Goal: Task Accomplishment & Management: Use online tool/utility

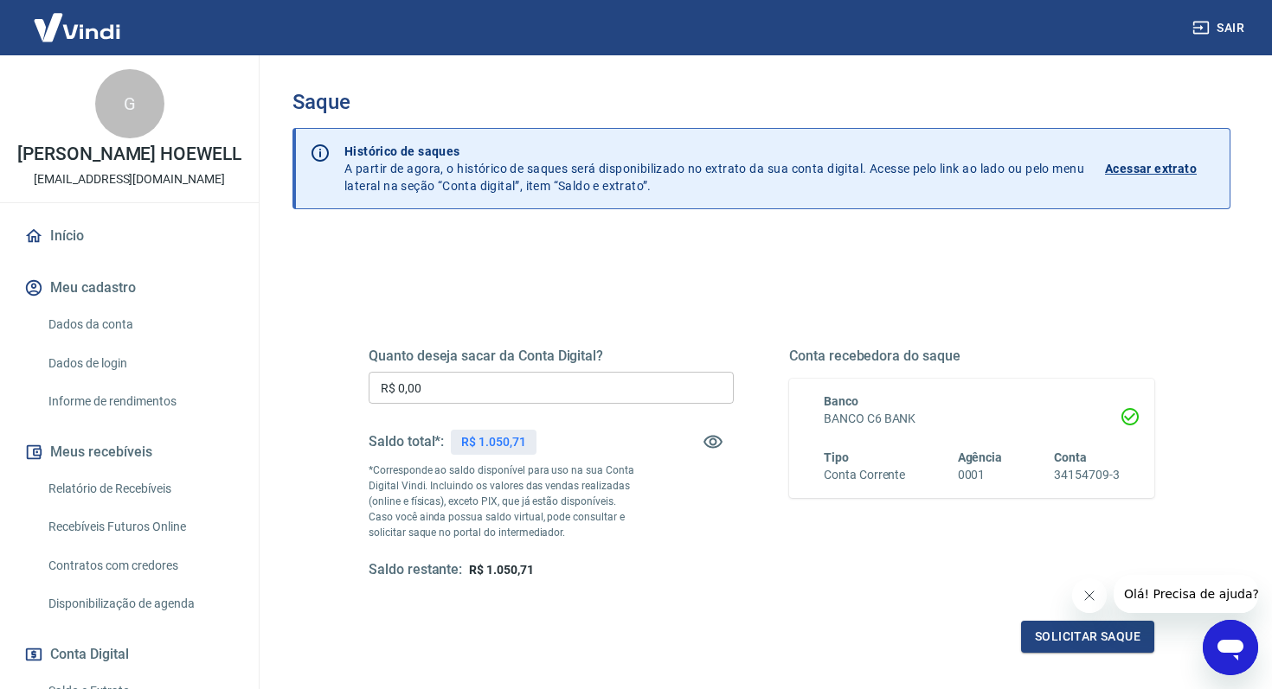
click at [504, 381] on input "R$ 0,00" at bounding box center [550, 388] width 365 height 32
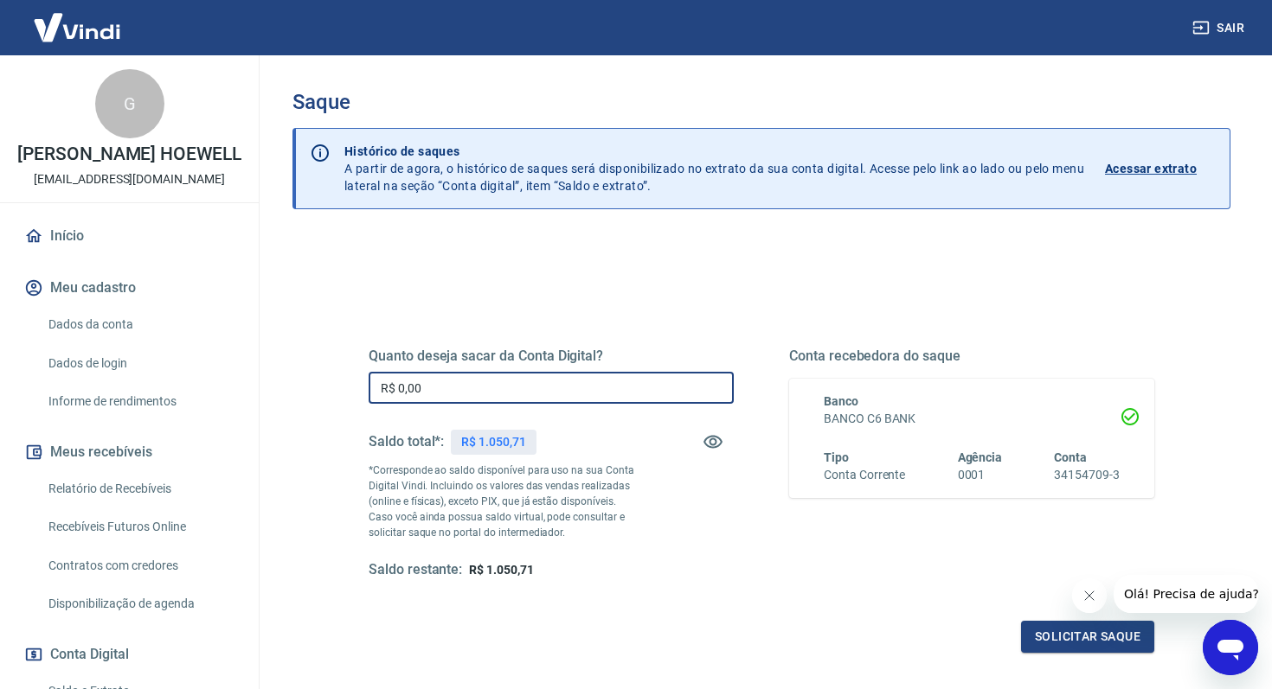
click at [504, 381] on input "R$ 0,00" at bounding box center [550, 388] width 365 height 32
type input "R$ 1.050,71"
click at [1053, 631] on button "Solicitar saque" at bounding box center [1087, 637] width 133 height 32
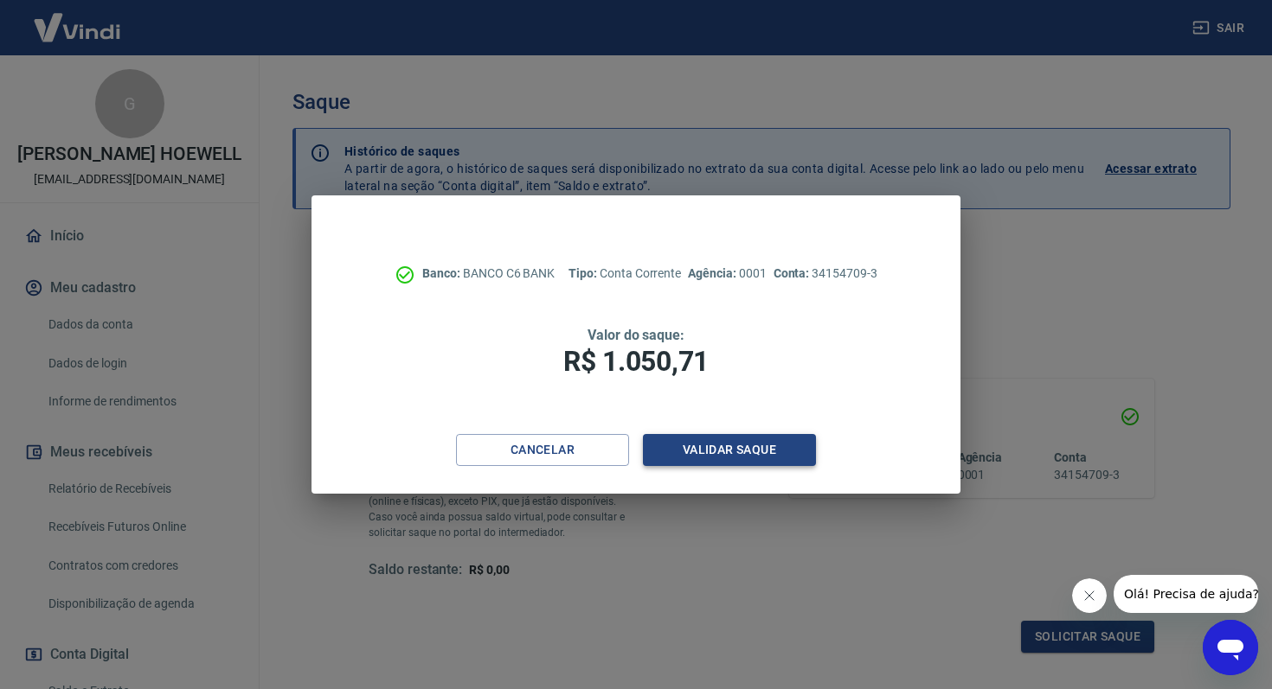
click at [707, 455] on button "Validar saque" at bounding box center [729, 450] width 173 height 32
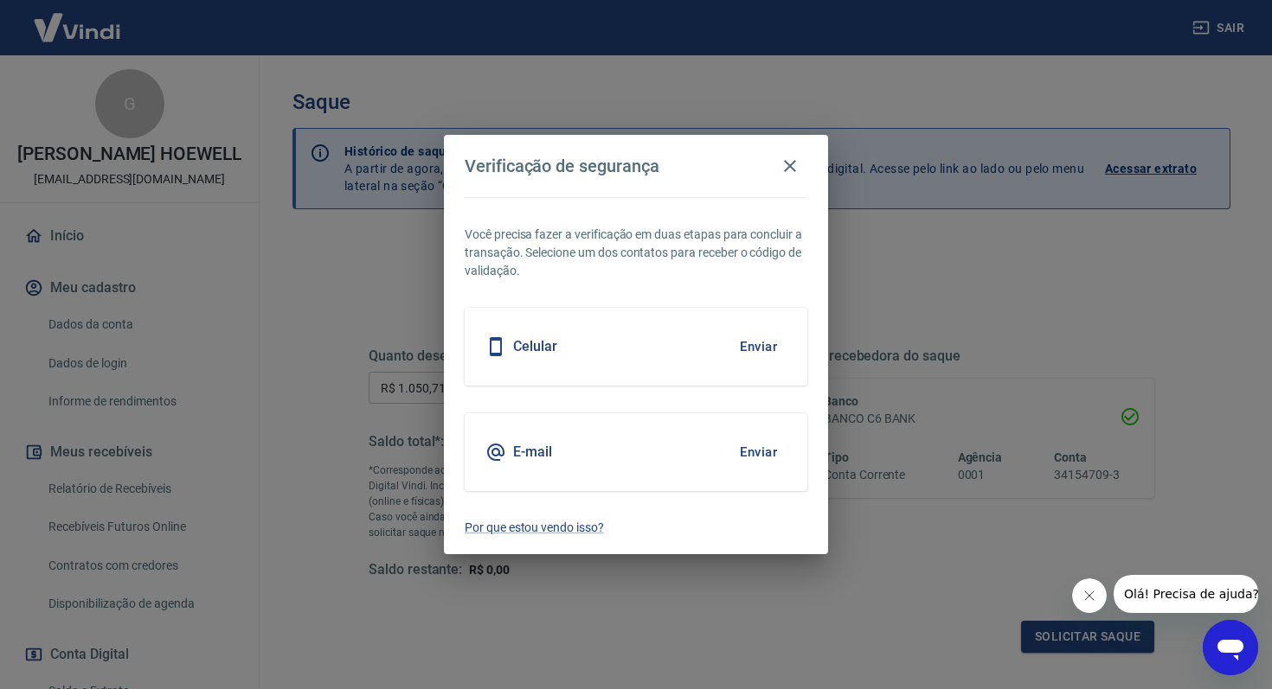
click at [772, 343] on button "Enviar" at bounding box center [758, 347] width 56 height 36
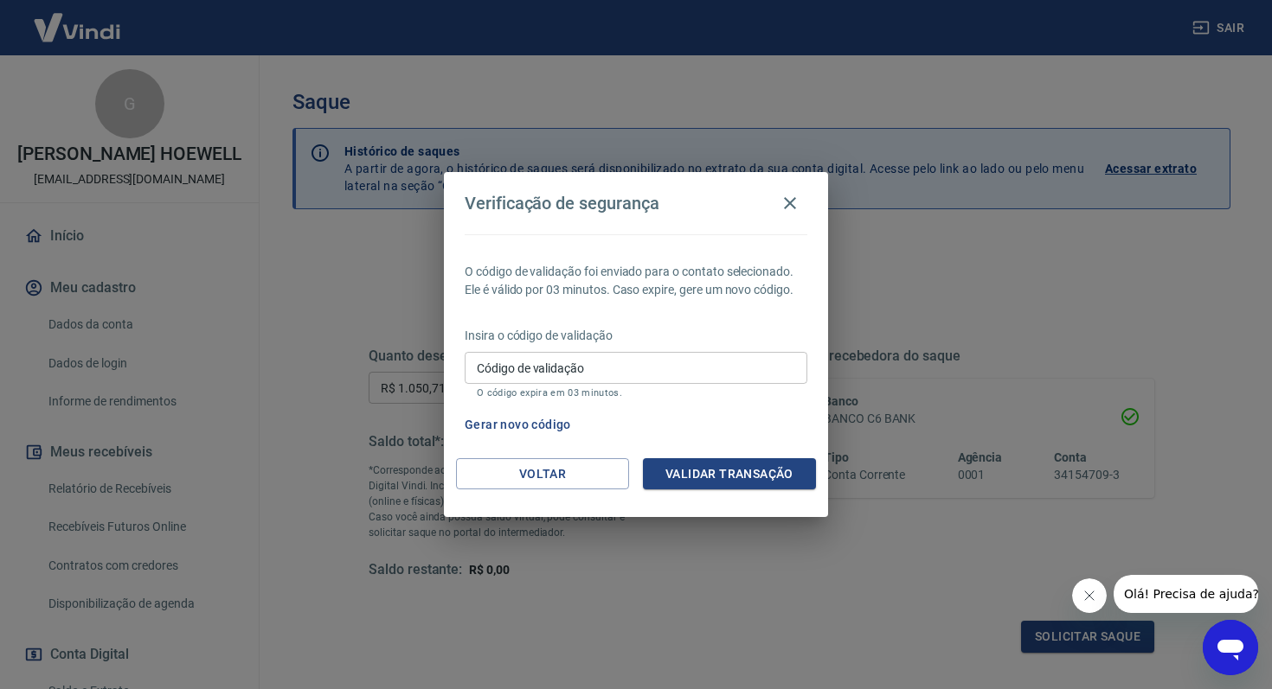
click at [724, 367] on input "Código de validação" at bounding box center [635, 368] width 343 height 32
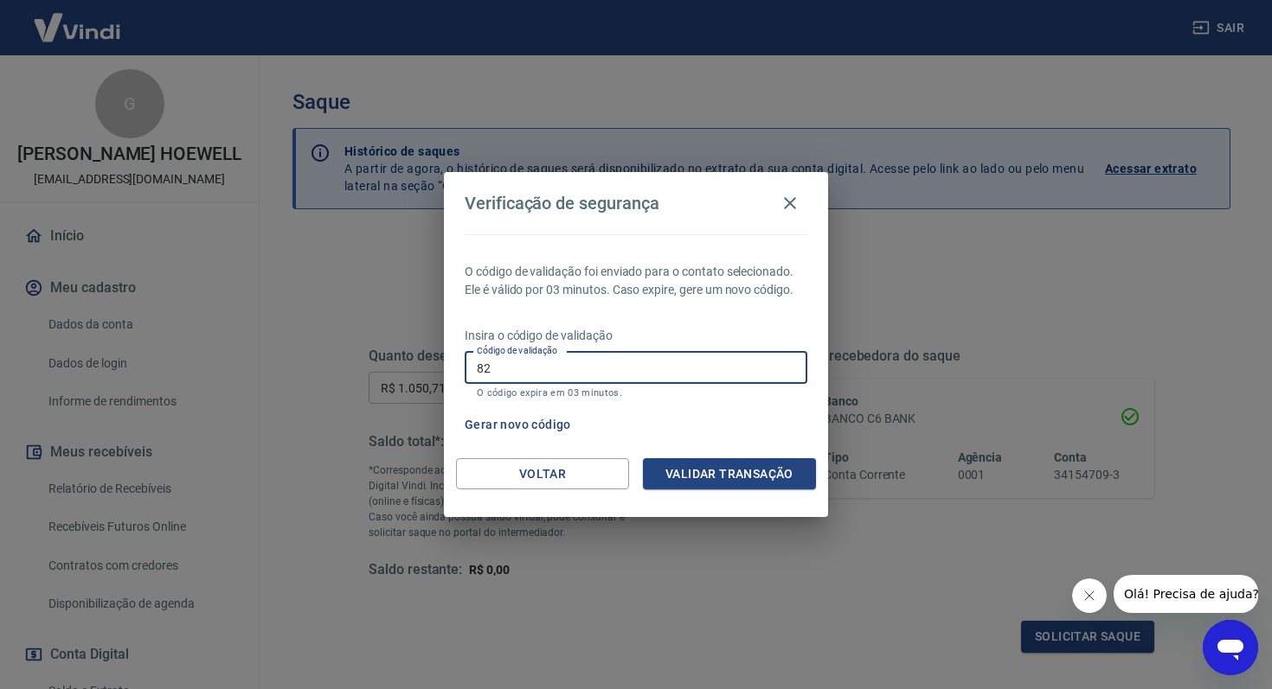
type input "8"
type input "789566"
click at [740, 468] on button "Validar transação" at bounding box center [729, 474] width 173 height 32
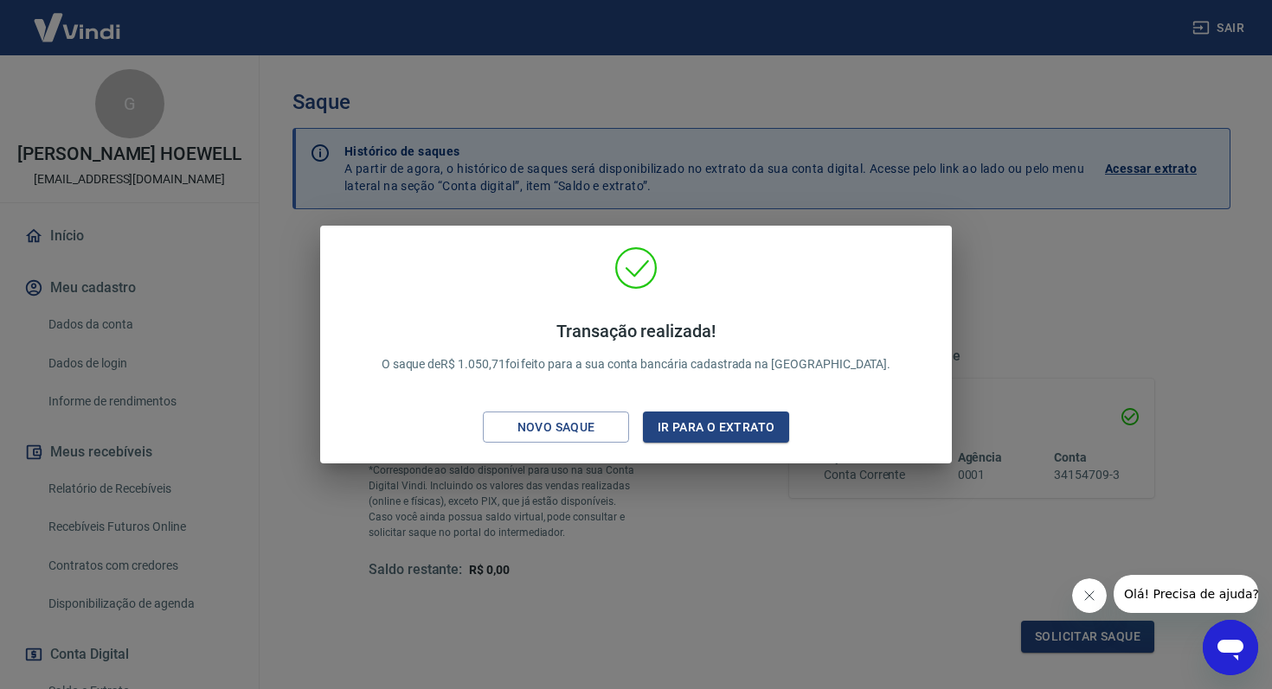
click at [798, 490] on div "Transação realizada! O saque de R$ 1.050,71 foi feito para a sua conta bancária…" at bounding box center [636, 344] width 1272 height 689
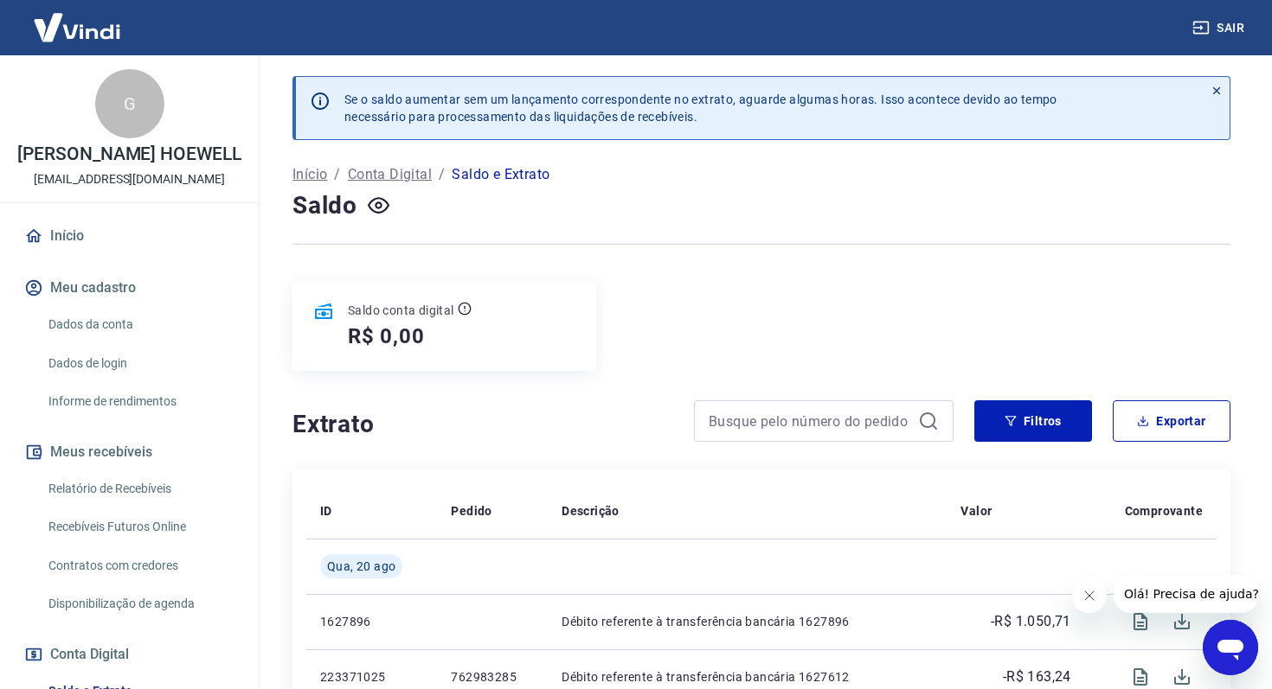
click at [1093, 598] on icon "Fechar mensagem da empresa" at bounding box center [1089, 596] width 14 height 14
